Goal: Task Accomplishment & Management: Use online tool/utility

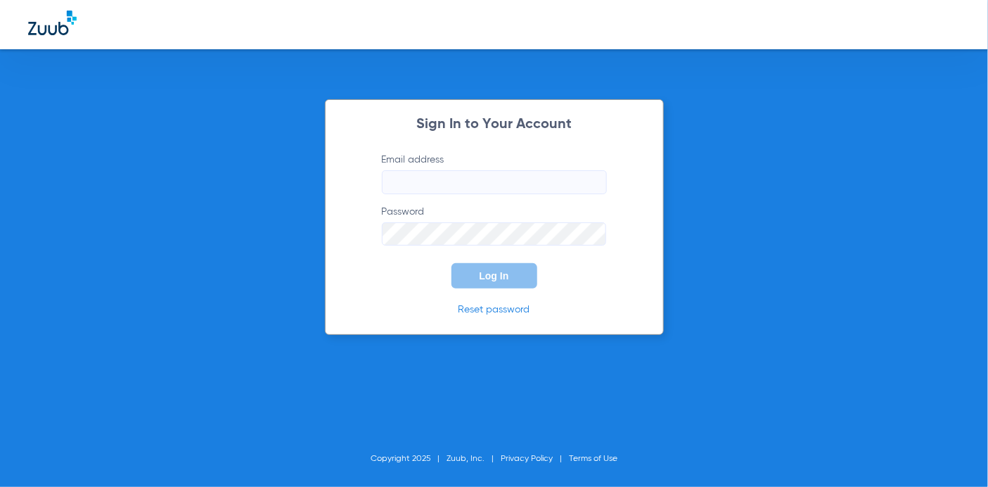
type input "[EMAIL_ADDRESS][DOMAIN_NAME]"
click at [490, 276] on span "Log In" at bounding box center [495, 275] width 30 height 11
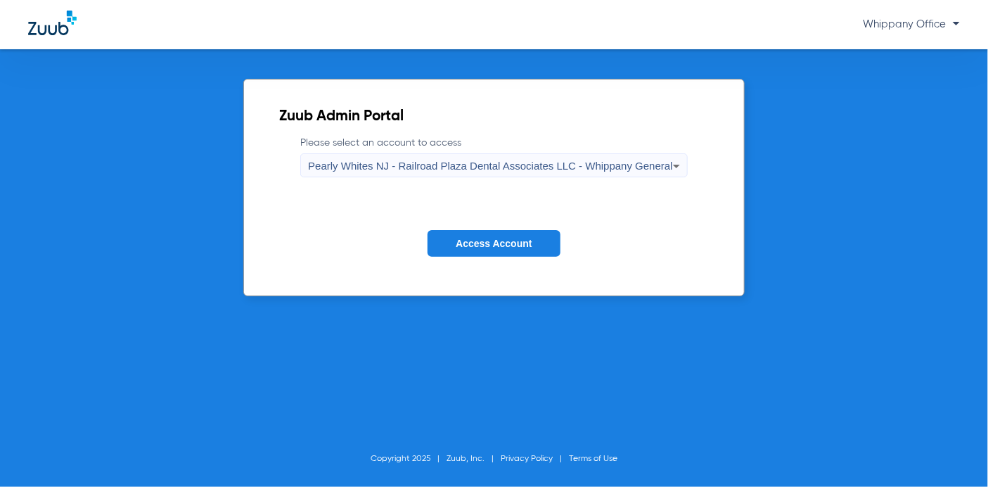
click at [589, 172] on div "Pearly Whites NJ - Railroad Plaza Dental Associates LLC - Whippany General" at bounding box center [490, 166] width 365 height 24
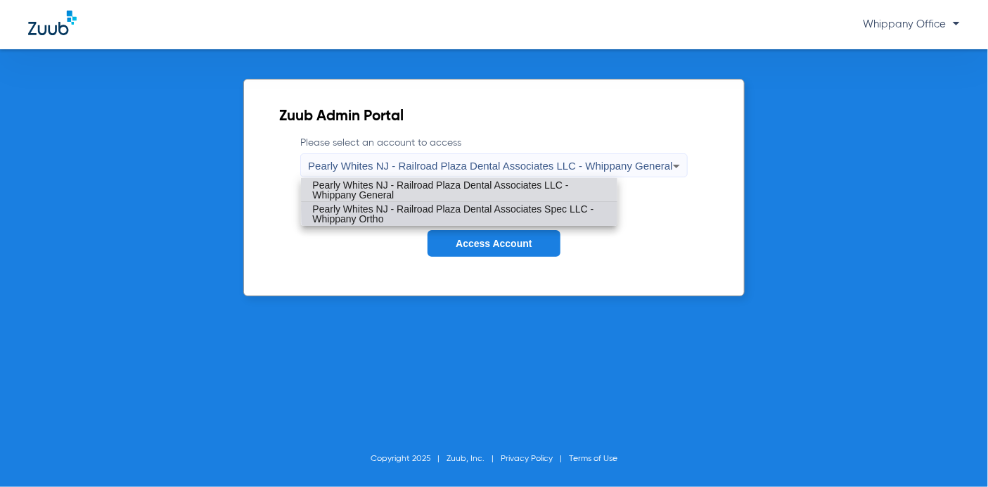
click at [574, 208] on span "Pearly Whites NJ - Railroad Plaza Dental Associates Spec LLC - Whippany Ortho" at bounding box center [459, 214] width 294 height 20
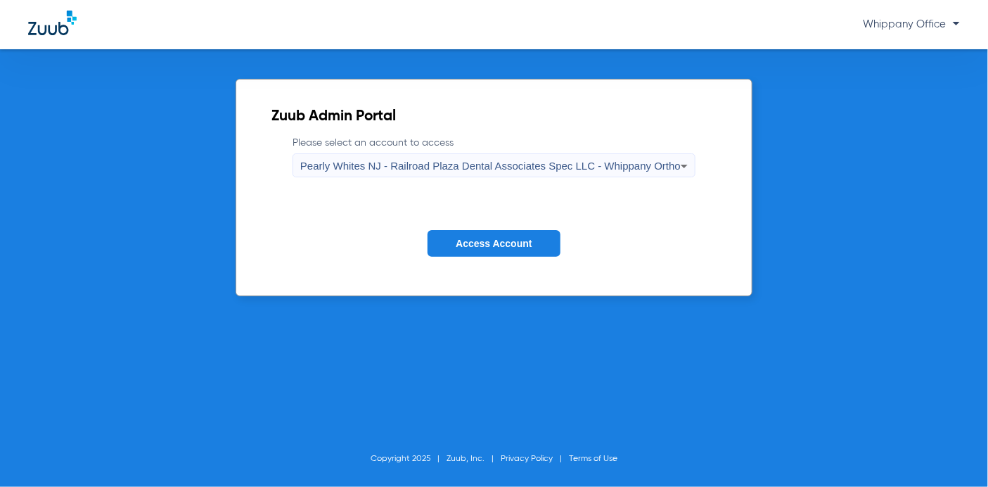
click at [534, 246] on button "Access Account" at bounding box center [494, 243] width 132 height 27
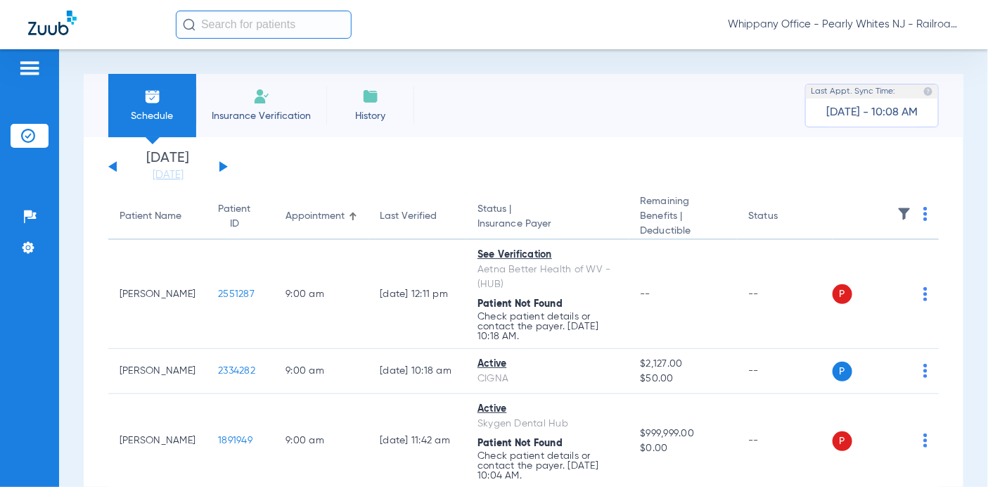
click at [226, 167] on div "[DATE] [DATE] [DATE] [DATE] [DATE] [DATE] [DATE] [DATE] [DATE] [DATE] [DATE] [D…" at bounding box center [168, 166] width 120 height 31
click at [222, 165] on button at bounding box center [223, 166] width 8 height 11
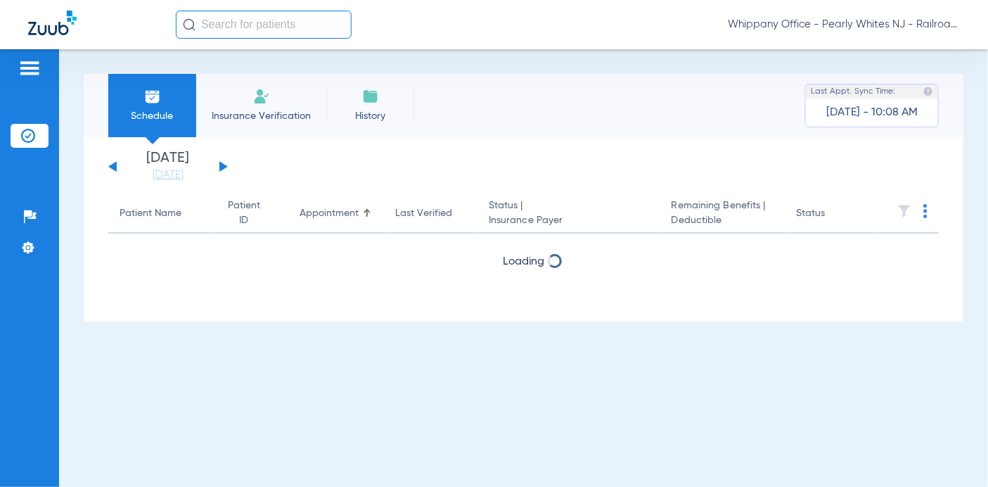
click at [222, 165] on button at bounding box center [223, 166] width 8 height 11
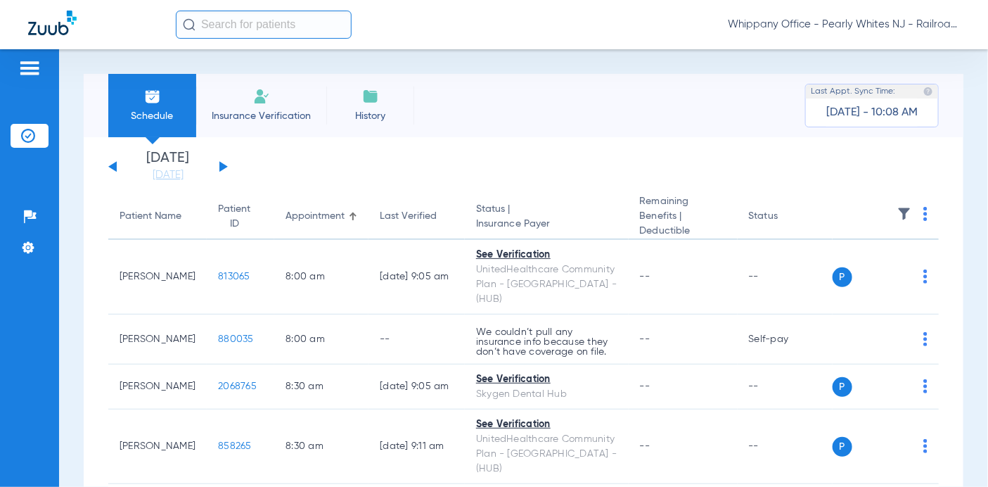
click at [924, 213] on img at bounding box center [926, 214] width 4 height 14
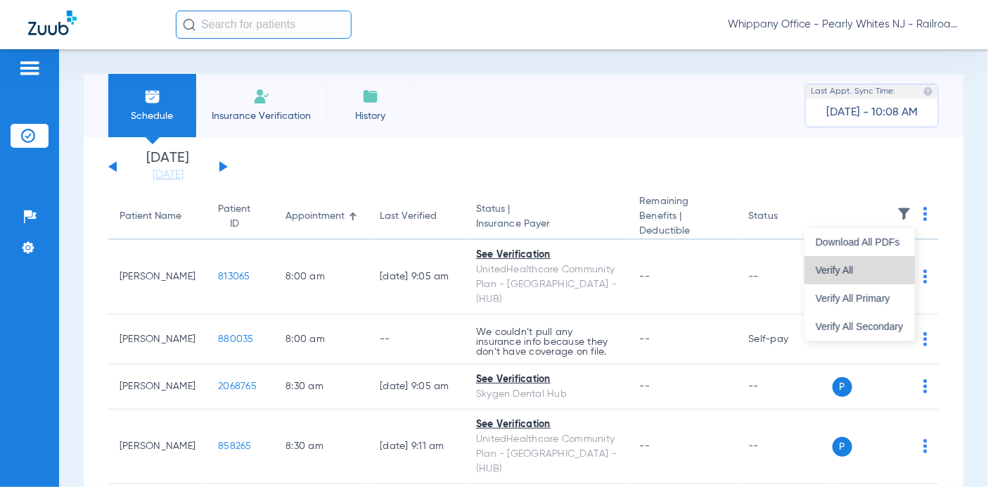
click at [851, 262] on button "Verify All" at bounding box center [860, 270] width 110 height 28
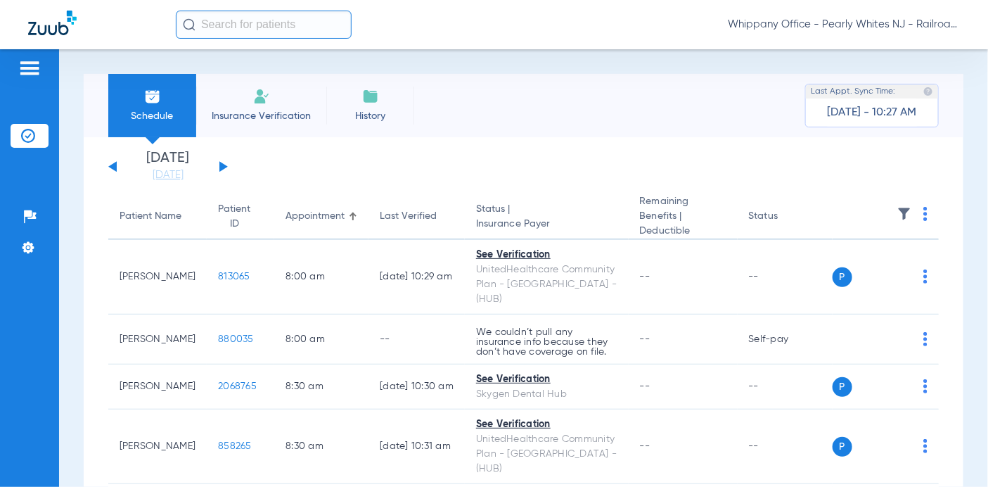
click at [924, 215] on img at bounding box center [926, 214] width 4 height 14
click at [846, 267] on span "Verify All" at bounding box center [860, 270] width 88 height 10
